Goal: Information Seeking & Learning: Learn about a topic

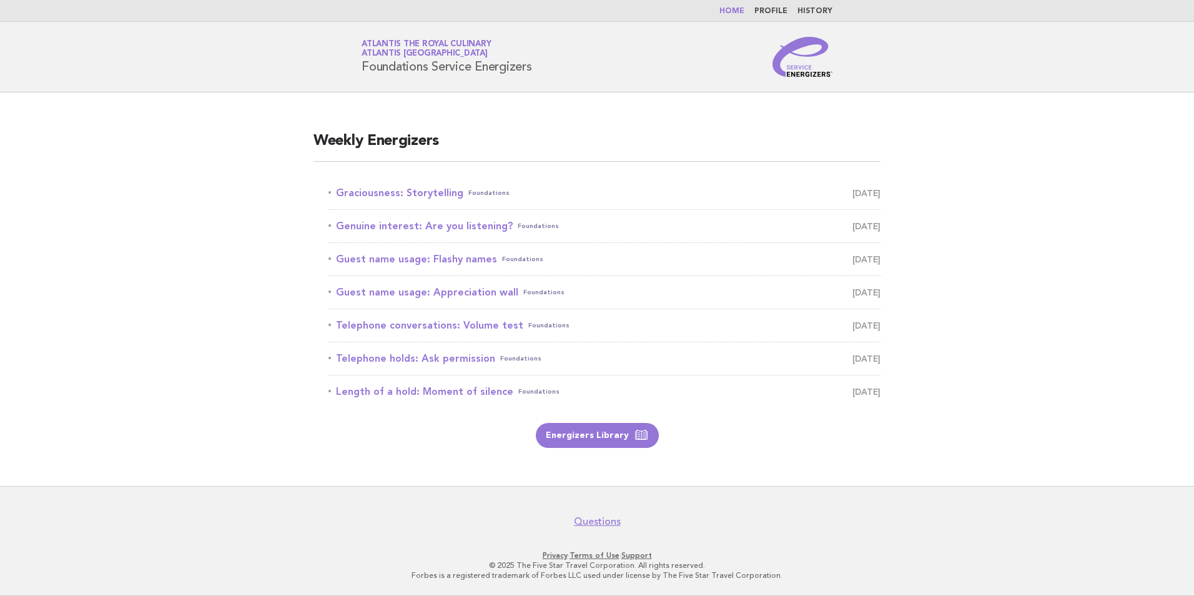
click at [743, 15] on link "Home" at bounding box center [731, 10] width 25 height 7
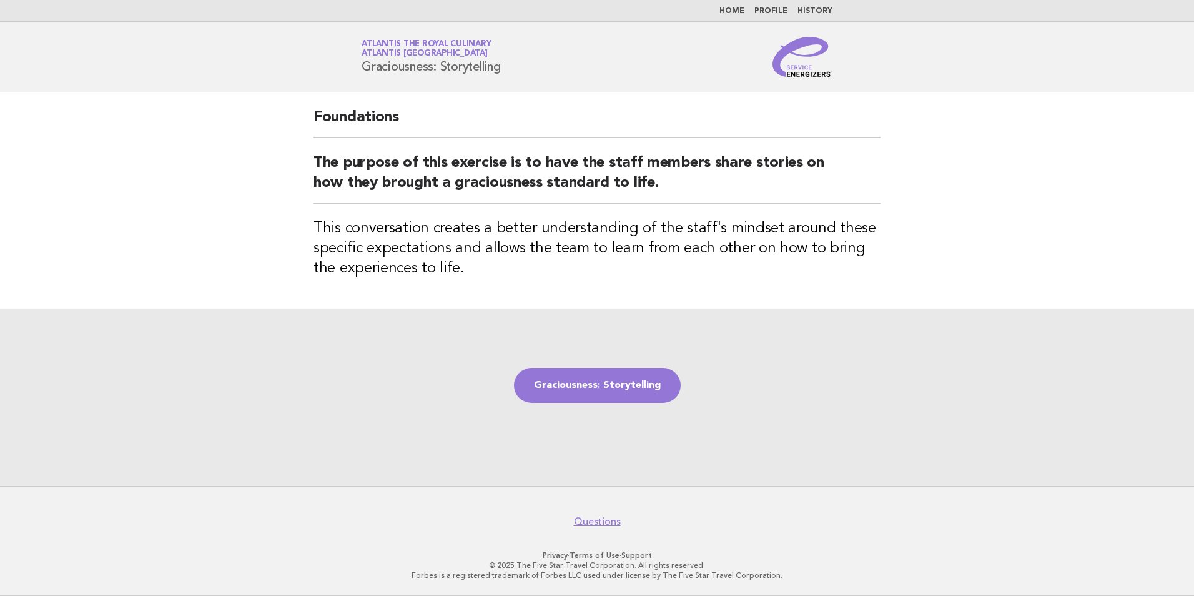
click at [421, 46] on link "Atlantis the Royal Culinary Atlantis Dubai" at bounding box center [426, 48] width 129 height 17
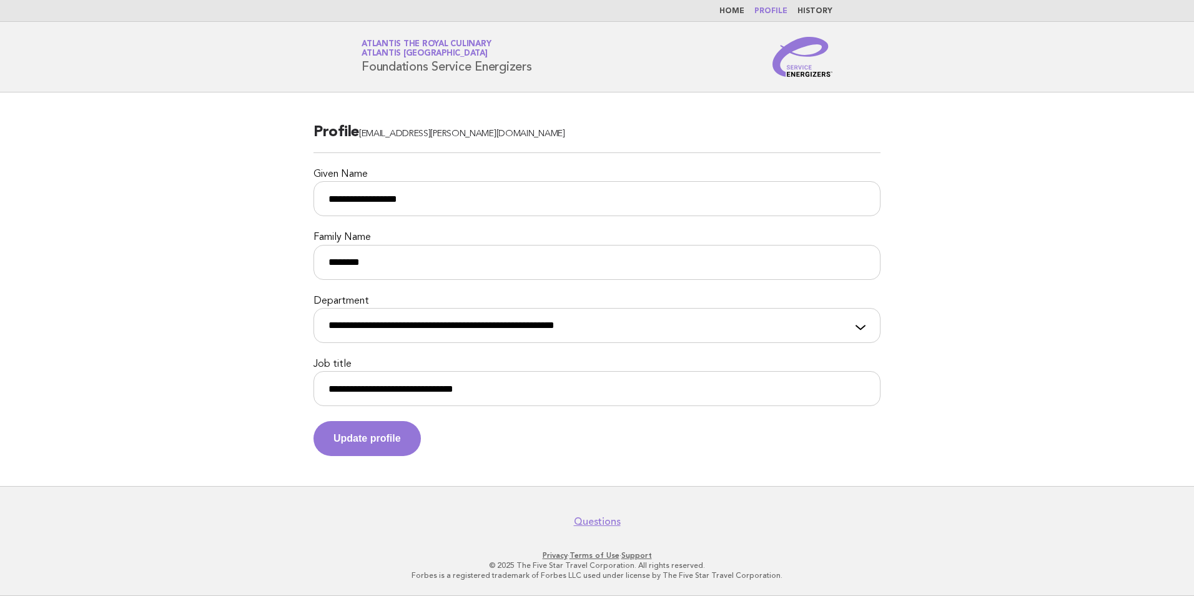
click at [740, 9] on link "Home" at bounding box center [731, 10] width 25 height 7
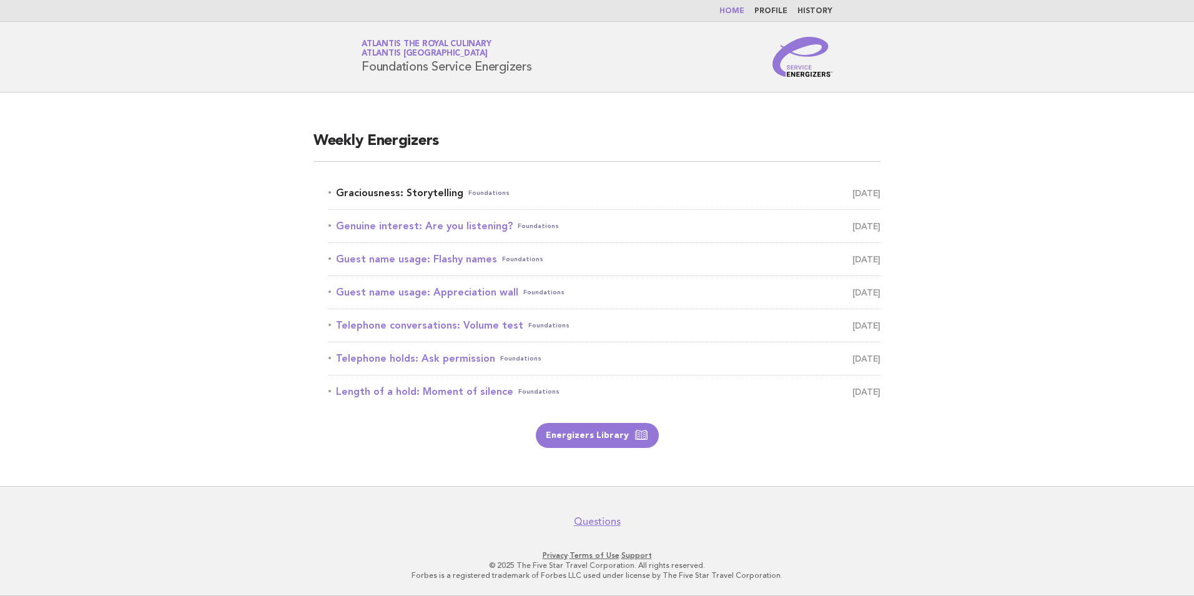
click at [427, 196] on link "Graciousness: Storytelling Foundations [DATE]" at bounding box center [604, 192] width 552 height 17
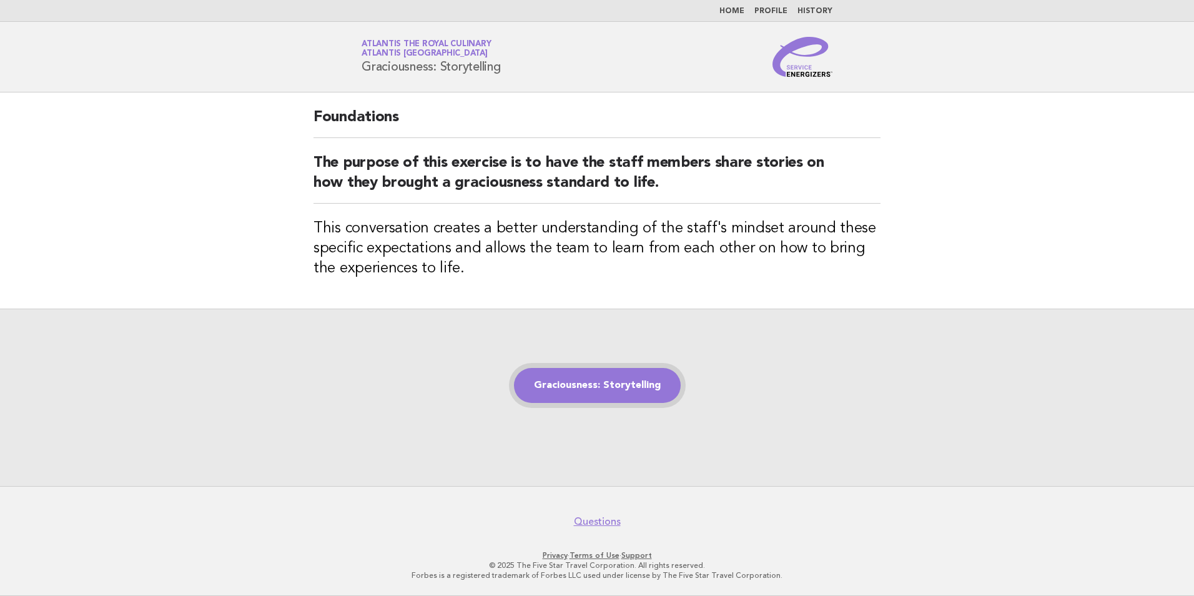
click at [640, 389] on link "Graciousness: Storytelling" at bounding box center [597, 385] width 167 height 35
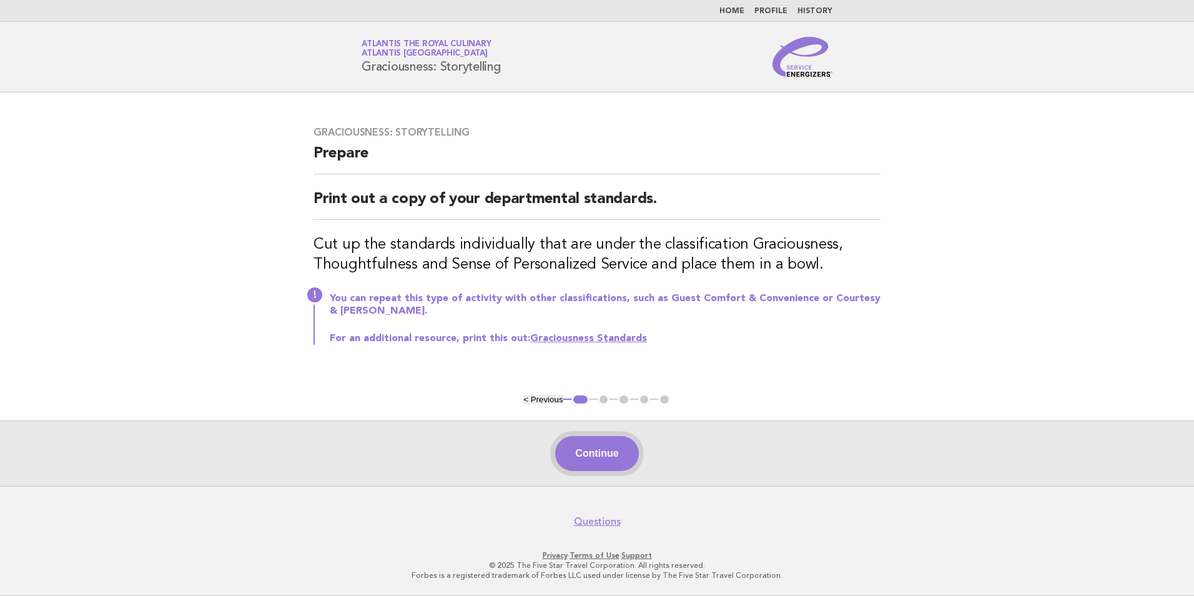
click at [607, 463] on button "Continue" at bounding box center [596, 453] width 83 height 35
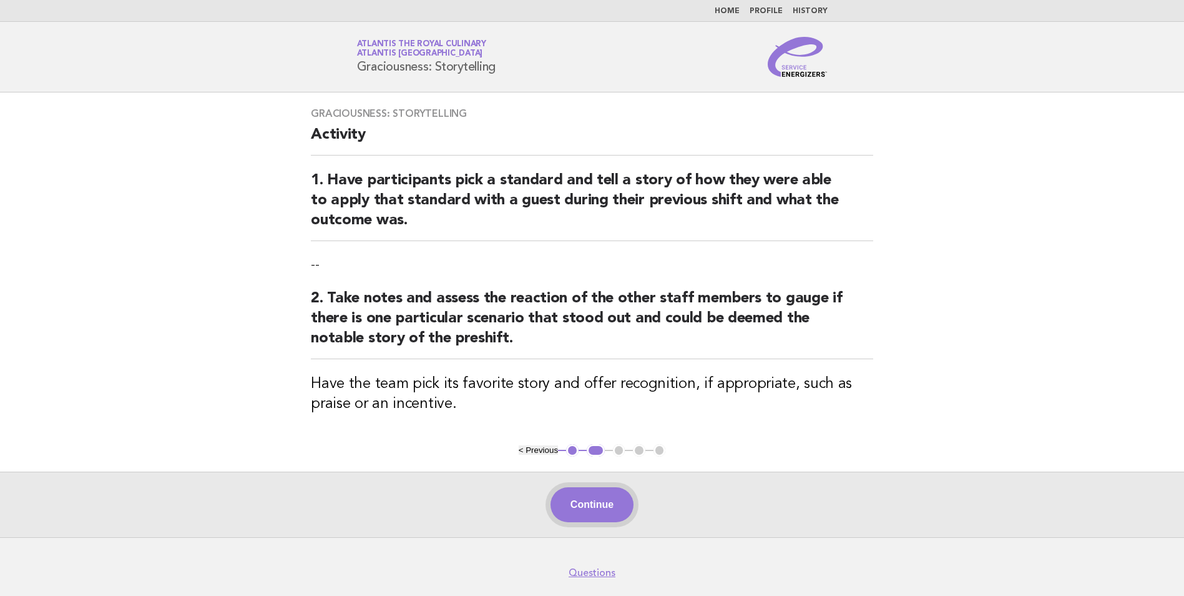
click at [603, 503] on button "Continue" at bounding box center [592, 504] width 83 height 35
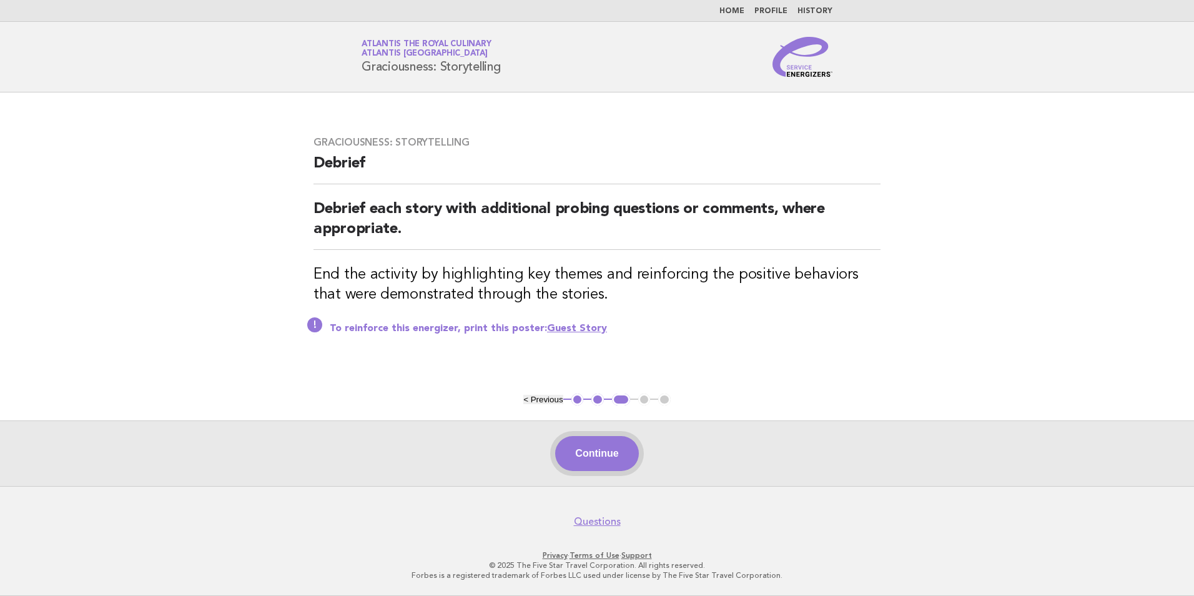
click at [614, 461] on button "Continue" at bounding box center [596, 453] width 83 height 35
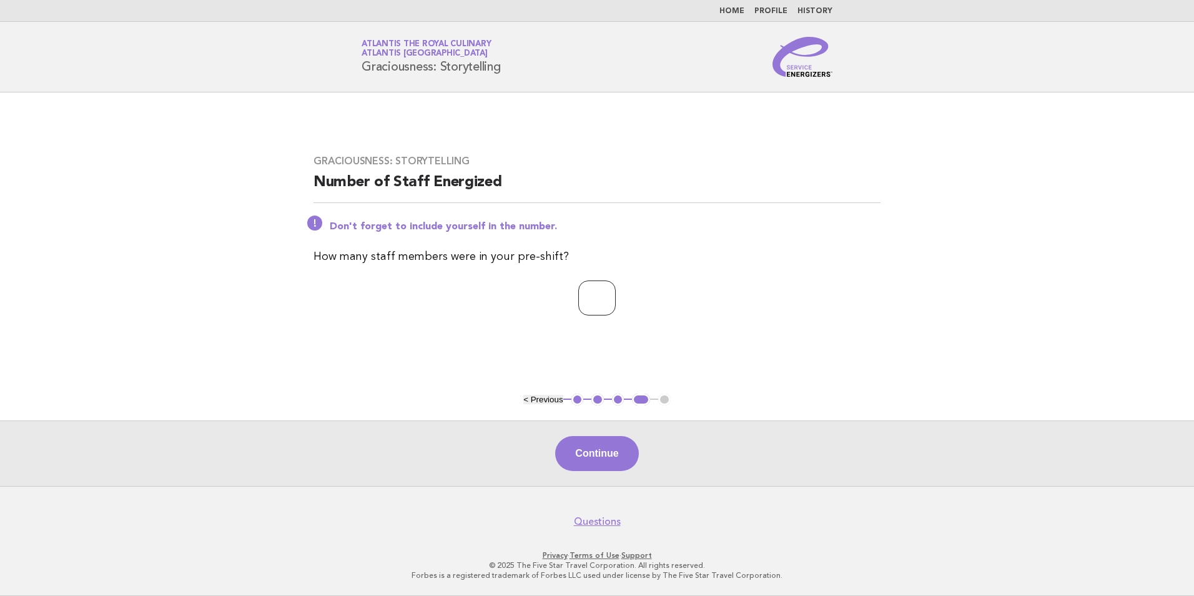
click at [616, 297] on input "*" at bounding box center [596, 297] width 37 height 35
type input "*"
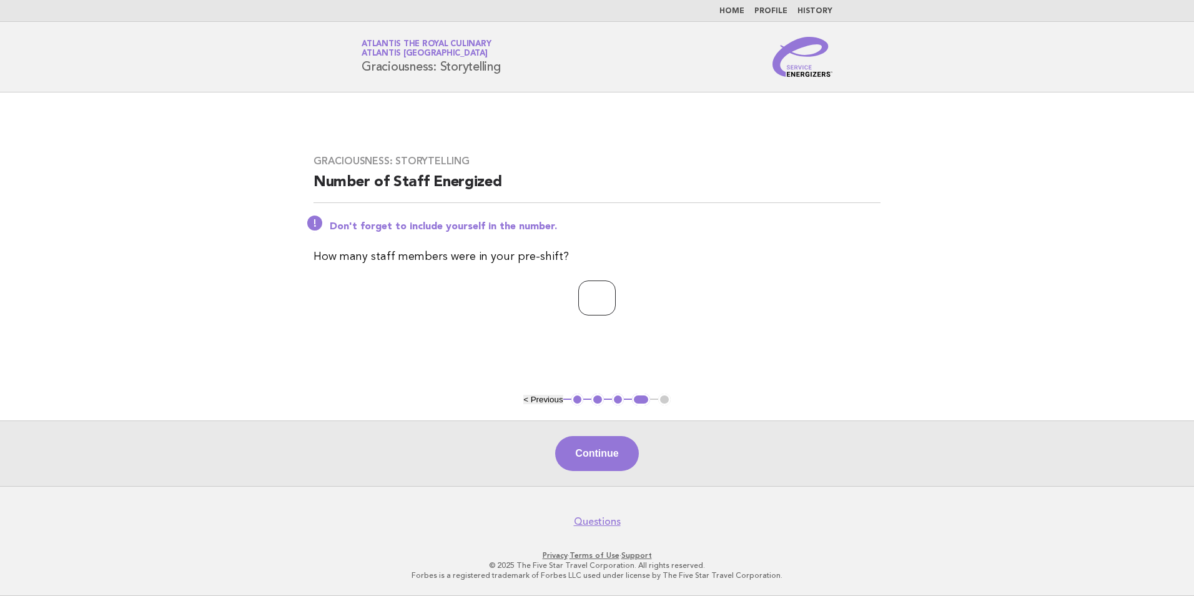
click at [616, 297] on input "*" at bounding box center [596, 297] width 37 height 35
click at [605, 456] on button "Continue" at bounding box center [596, 453] width 83 height 35
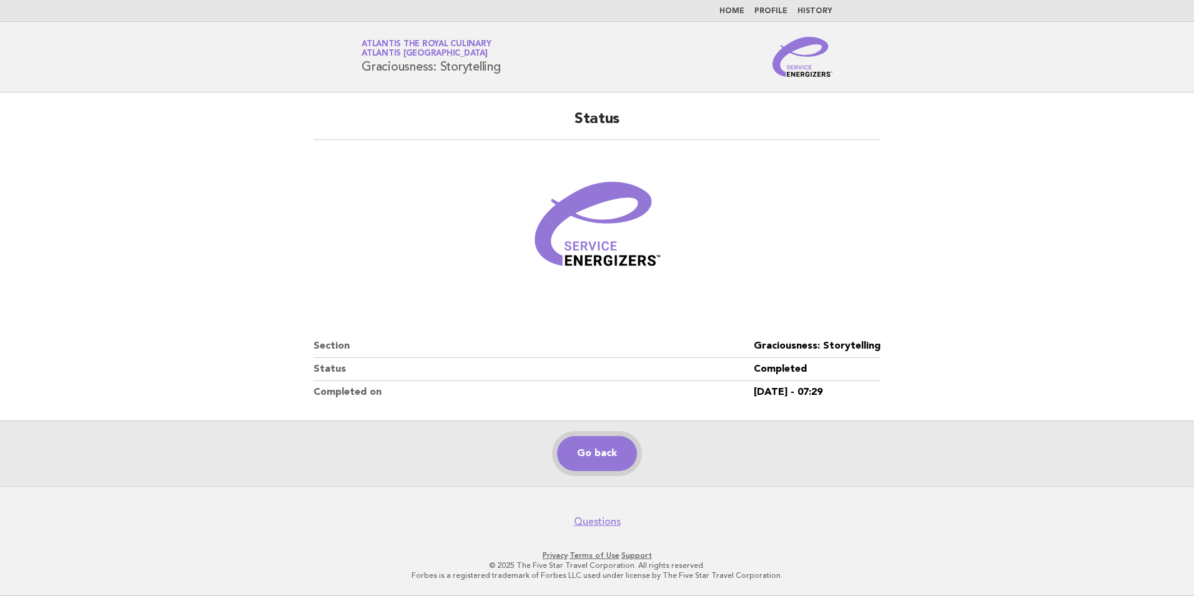
click at [604, 456] on link "Go back" at bounding box center [597, 453] width 80 height 35
